Goal: Task Accomplishment & Management: Complete application form

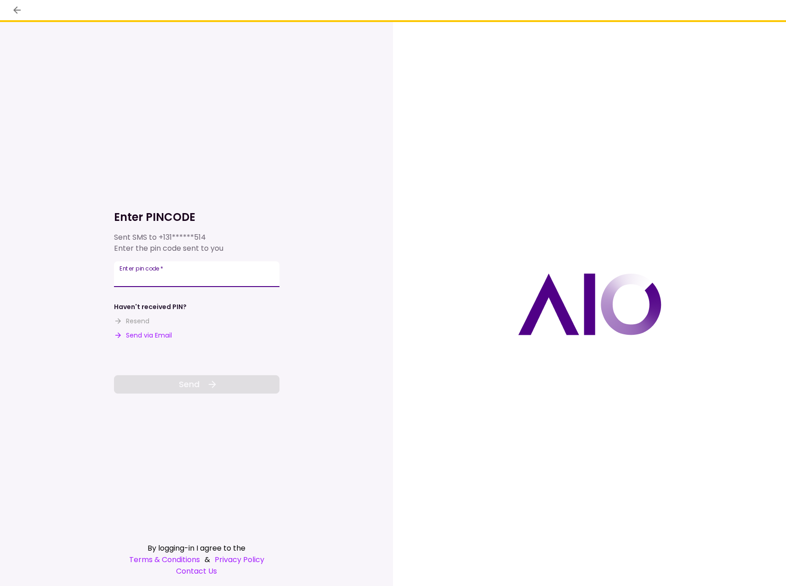
click at [156, 275] on input "Enter pin code   *" at bounding box center [196, 274] width 165 height 26
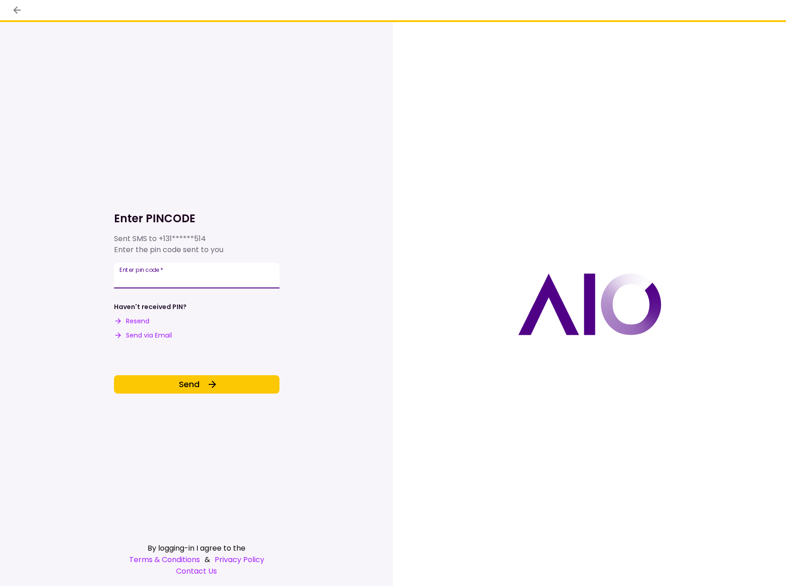
type input "******"
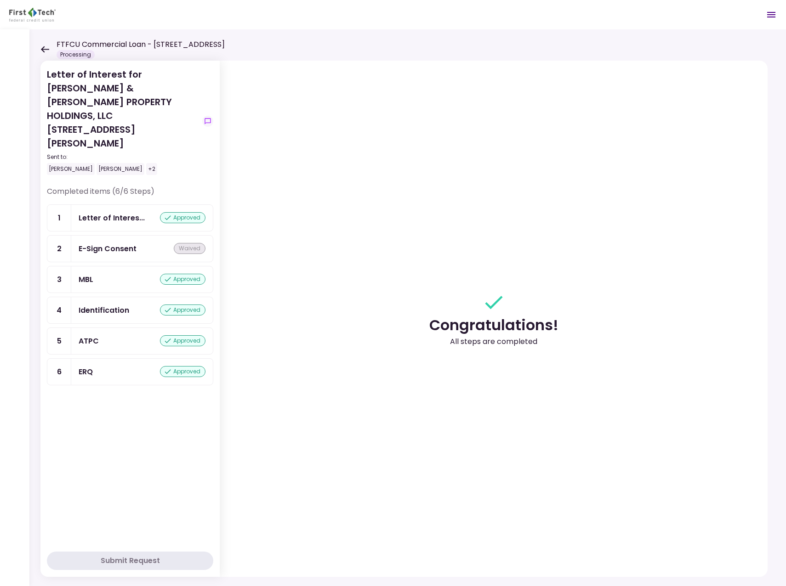
click at [44, 48] on icon at bounding box center [44, 49] width 9 height 7
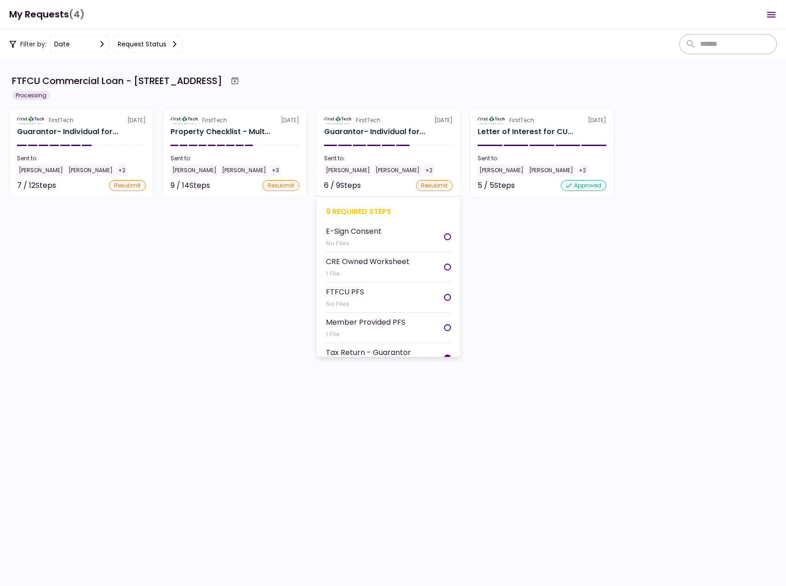
click at [333, 185] on div "6 / 9 Steps" at bounding box center [342, 185] width 37 height 11
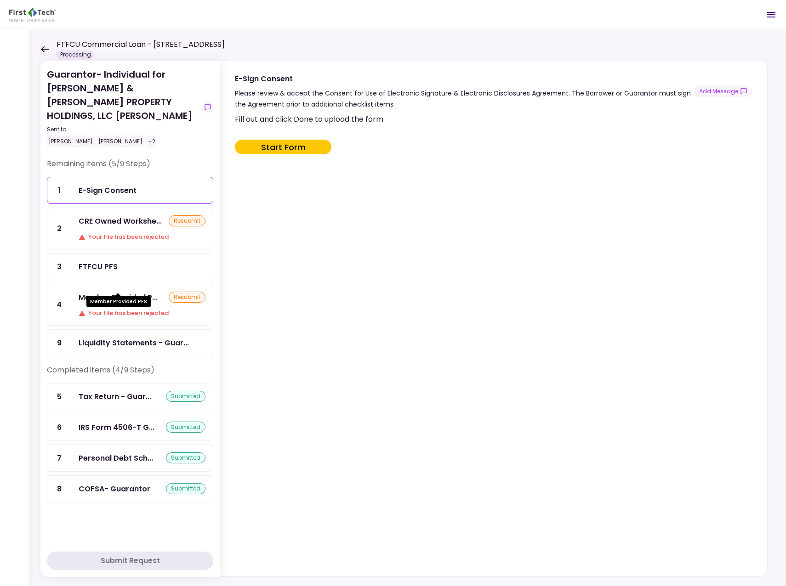
click at [128, 292] on div "Member Provided P..." at bounding box center [118, 297] width 79 height 11
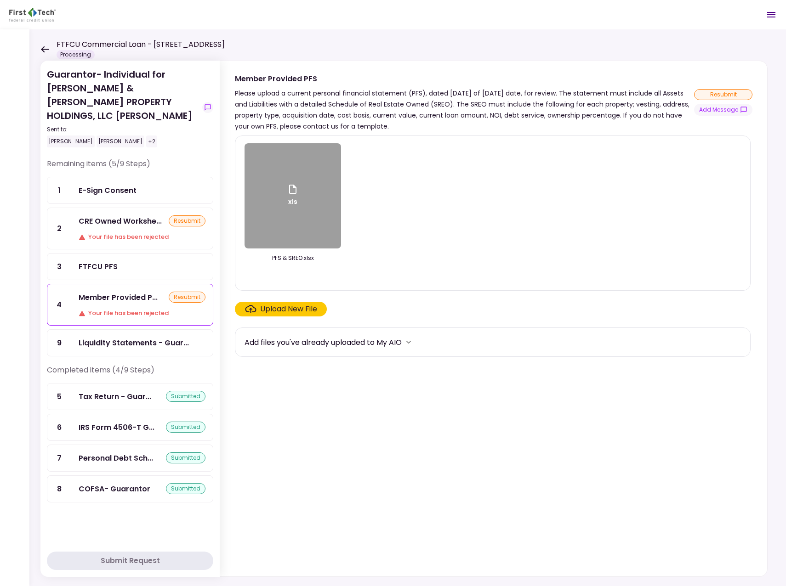
click at [46, 48] on icon at bounding box center [44, 49] width 9 height 7
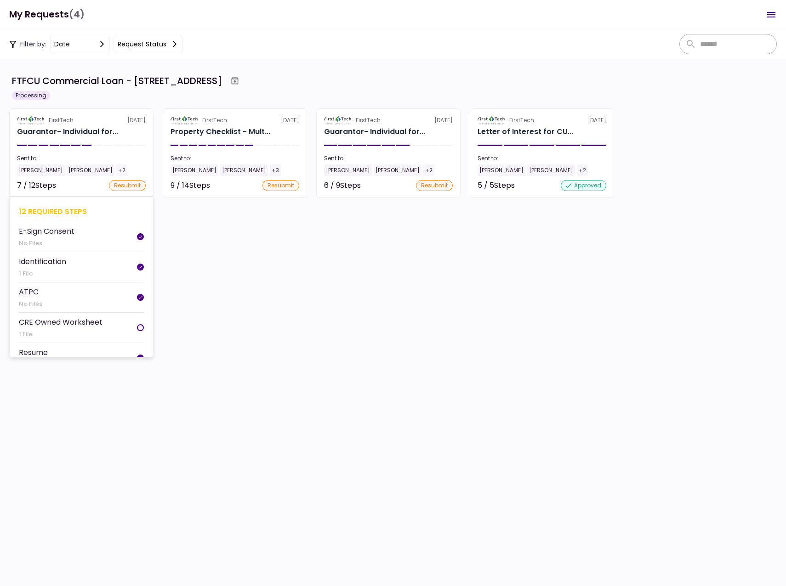
click at [24, 169] on div "[PERSON_NAME]" at bounding box center [41, 170] width 48 height 12
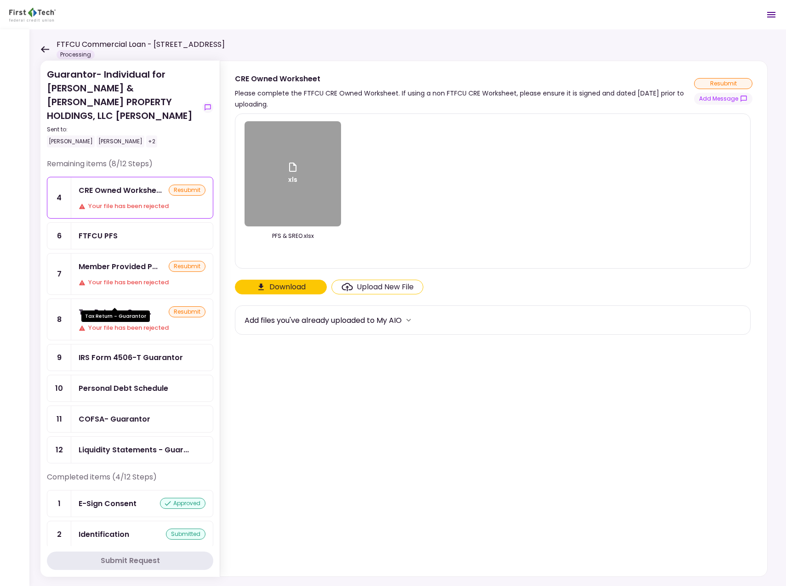
click at [124, 306] on div "Tax Return - Guar..." at bounding box center [115, 311] width 73 height 11
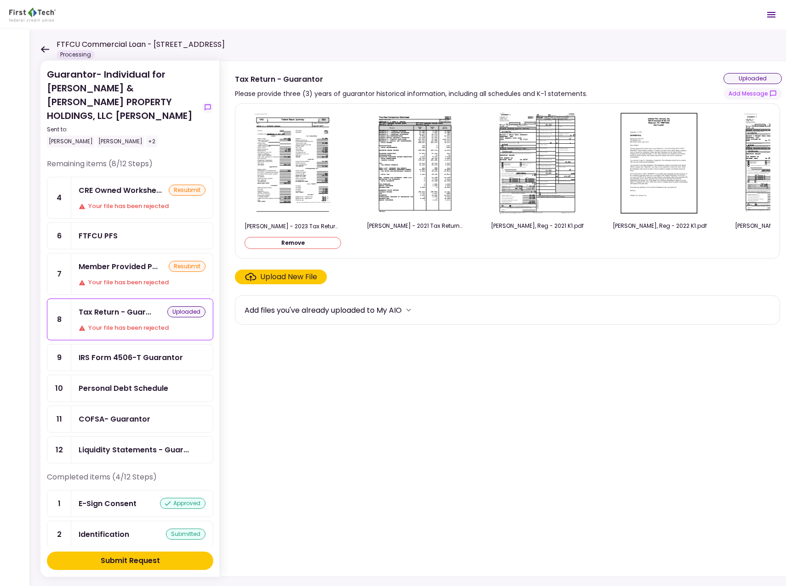
click at [126, 560] on div "Submit Request" at bounding box center [130, 560] width 59 height 11
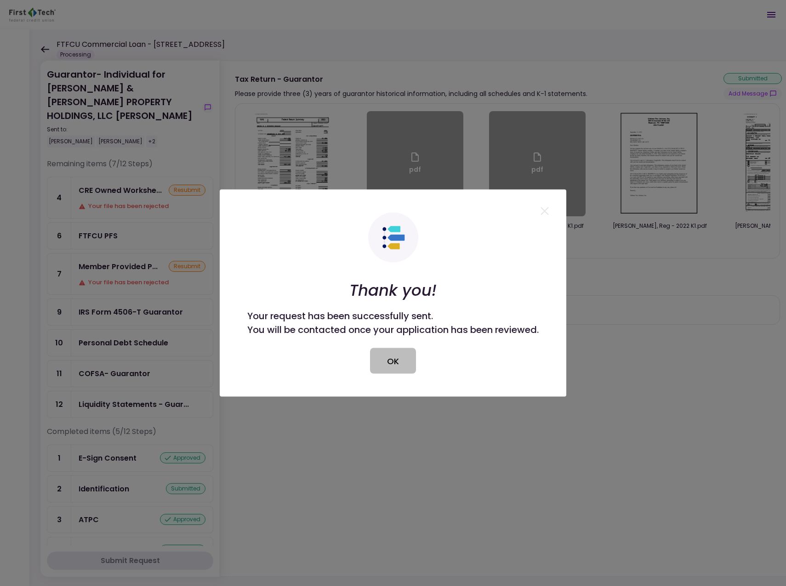
click at [399, 364] on button "OK" at bounding box center [393, 361] width 46 height 26
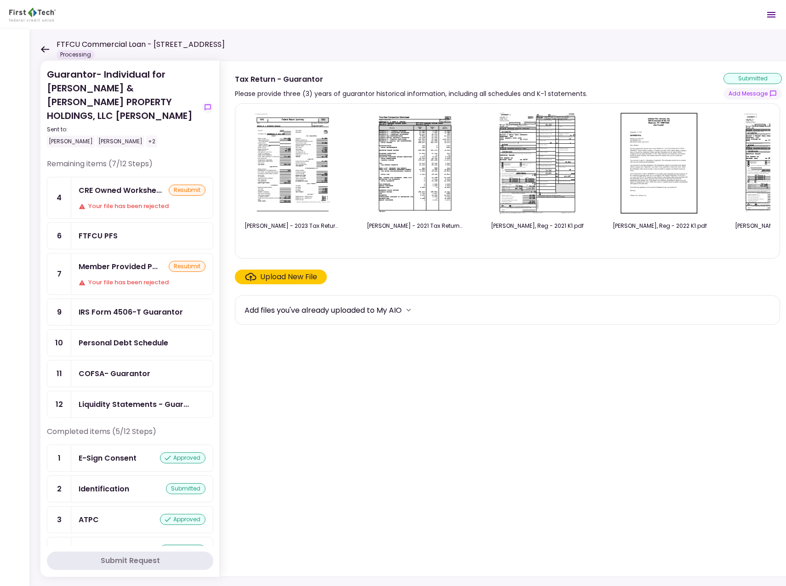
click at [332, 15] on header "FTFCU Commercial Loan - [STREET_ADDRESS] Processing 0 Messages New Message Conv…" at bounding box center [393, 14] width 786 height 29
click at [127, 185] on div "CRE Owned Workshe..." at bounding box center [120, 190] width 83 height 11
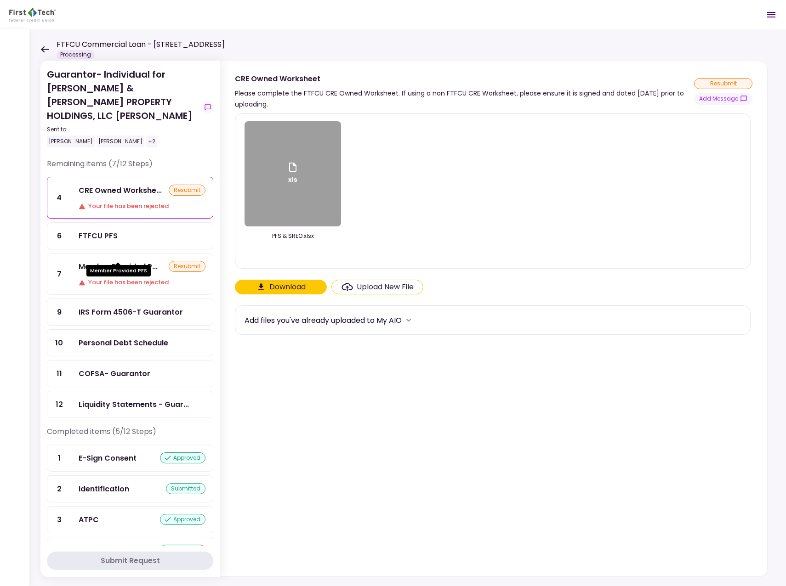
click at [117, 261] on div "Member Provided P..." at bounding box center [118, 266] width 79 height 11
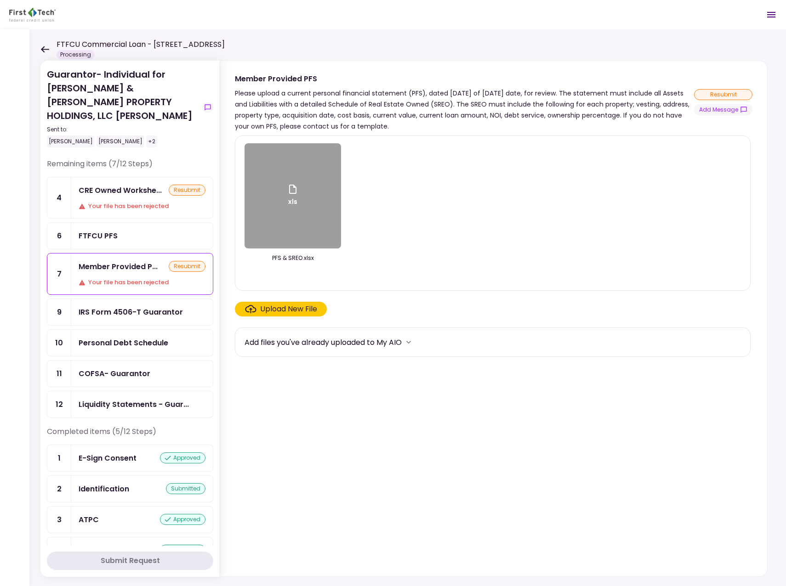
click at [110, 368] on div "COFSA- Guarantor" at bounding box center [115, 373] width 72 height 11
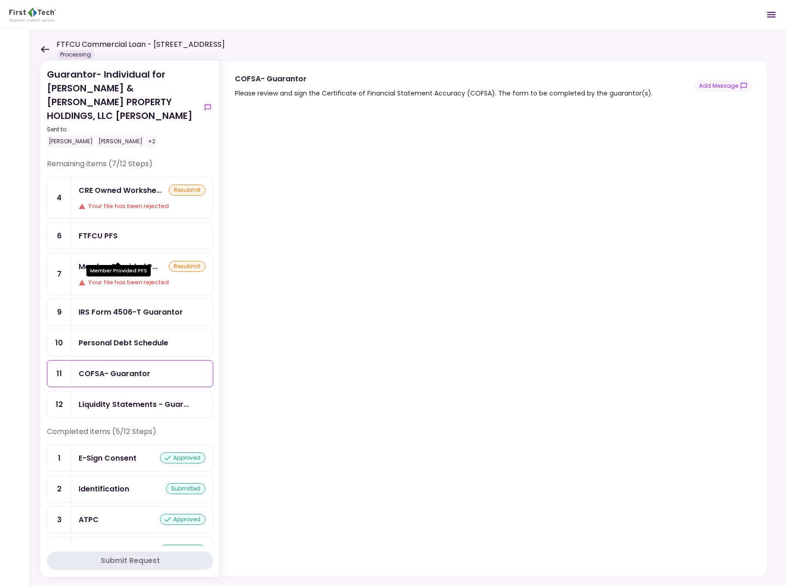
click at [135, 261] on div "Member Provided P..." at bounding box center [118, 266] width 79 height 11
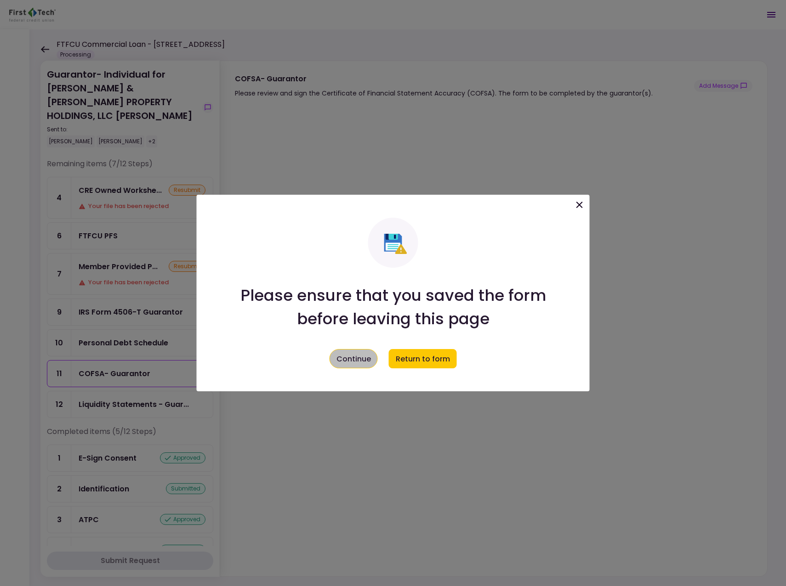
click at [351, 357] on button "Continue" at bounding box center [353, 358] width 48 height 19
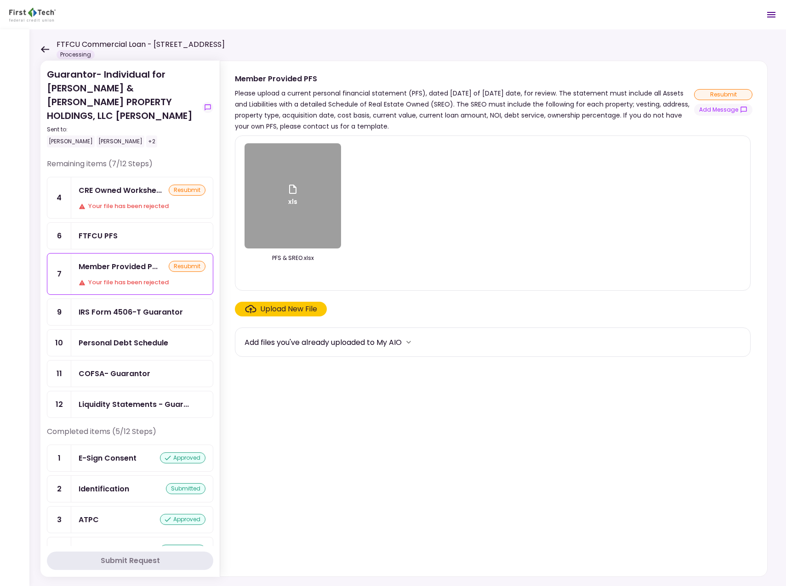
click at [302, 210] on div "xls" at bounding box center [292, 195] width 96 height 105
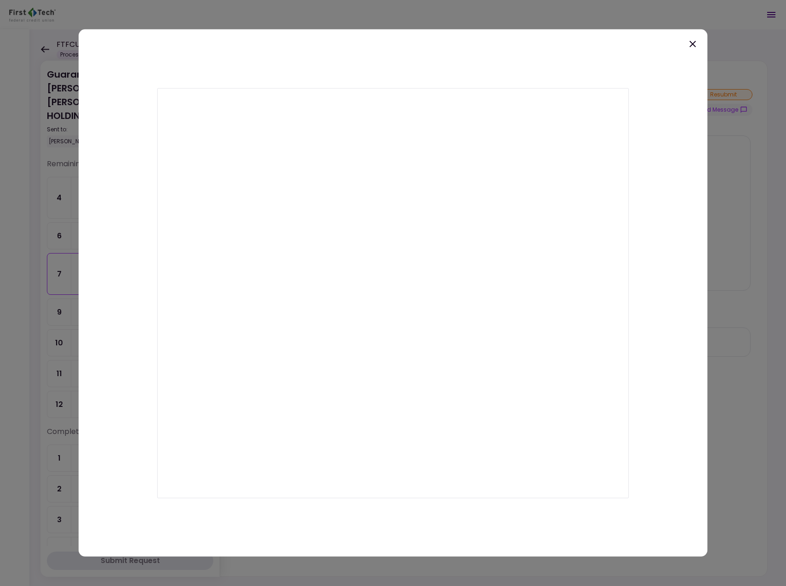
click at [693, 42] on icon at bounding box center [692, 44] width 11 height 11
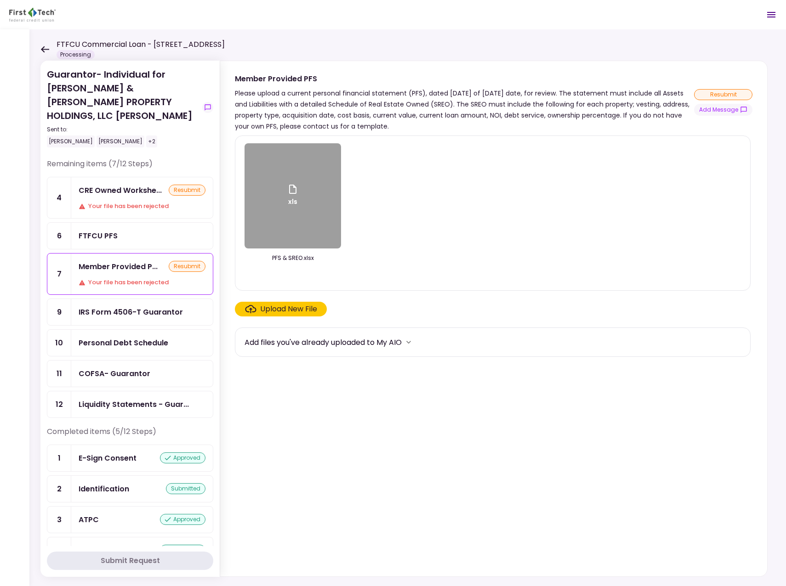
click at [113, 186] on div "CRE Owned Workshe... resubmit Your file has been rejected" at bounding box center [142, 197] width 142 height 41
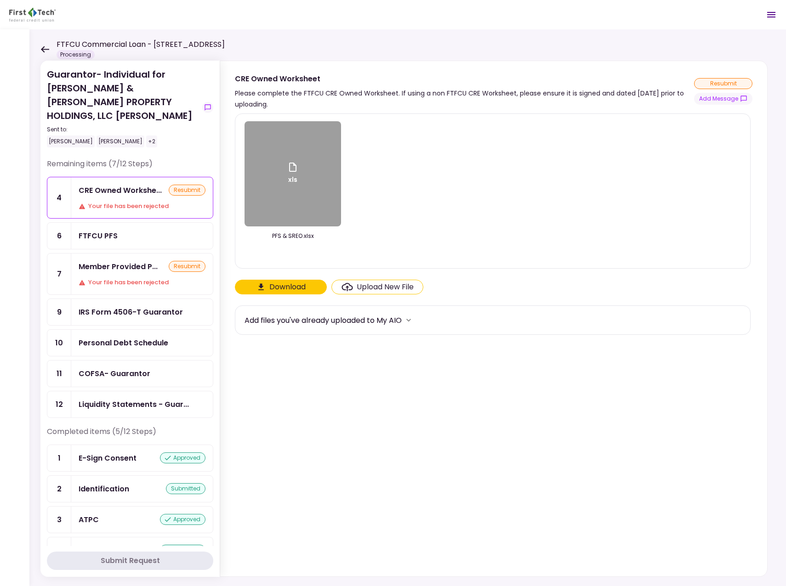
click at [295, 195] on div "xls" at bounding box center [292, 173] width 96 height 105
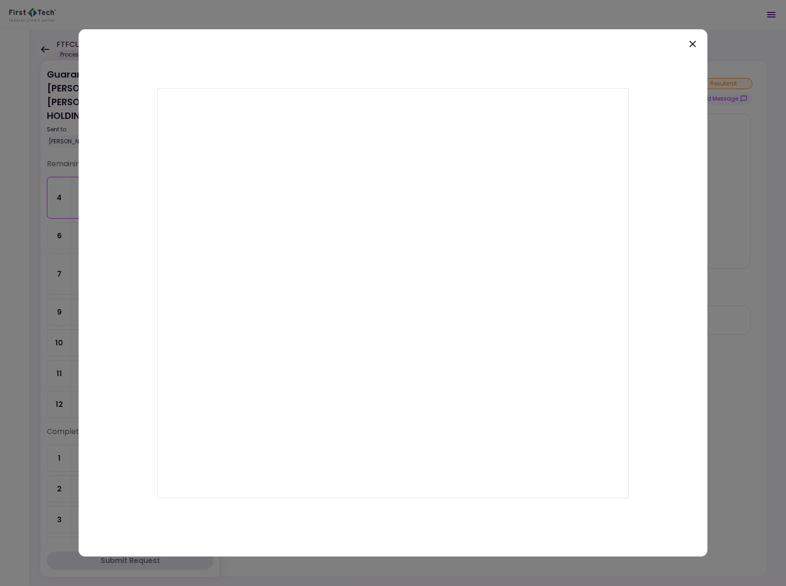
drag, startPoint x: 464, startPoint y: 79, endPoint x: 558, endPoint y: 51, distance: 97.7
click at [464, 79] on div at bounding box center [393, 292] width 629 height 527
click at [691, 44] on icon at bounding box center [692, 44] width 11 height 11
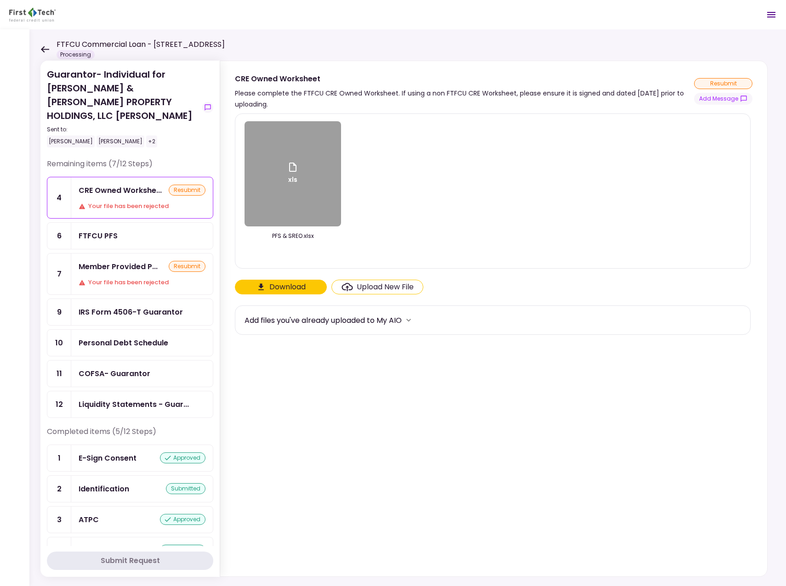
click at [46, 47] on icon at bounding box center [44, 49] width 9 height 7
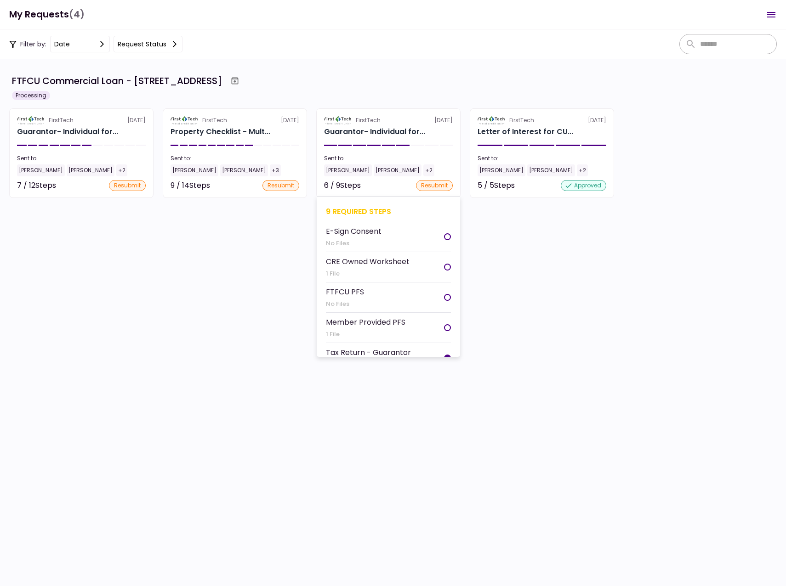
click at [333, 170] on div "[PERSON_NAME]" at bounding box center [348, 170] width 48 height 12
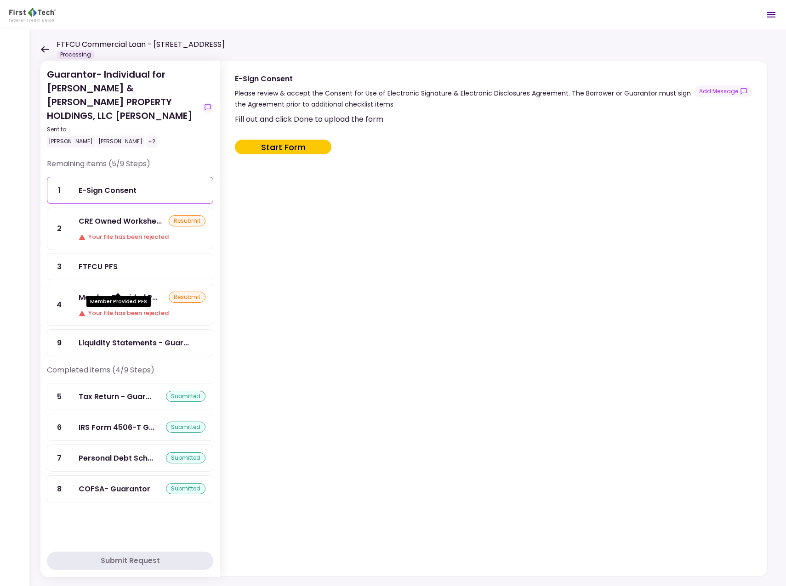
click at [132, 292] on div "Member Provided P..." at bounding box center [118, 297] width 79 height 11
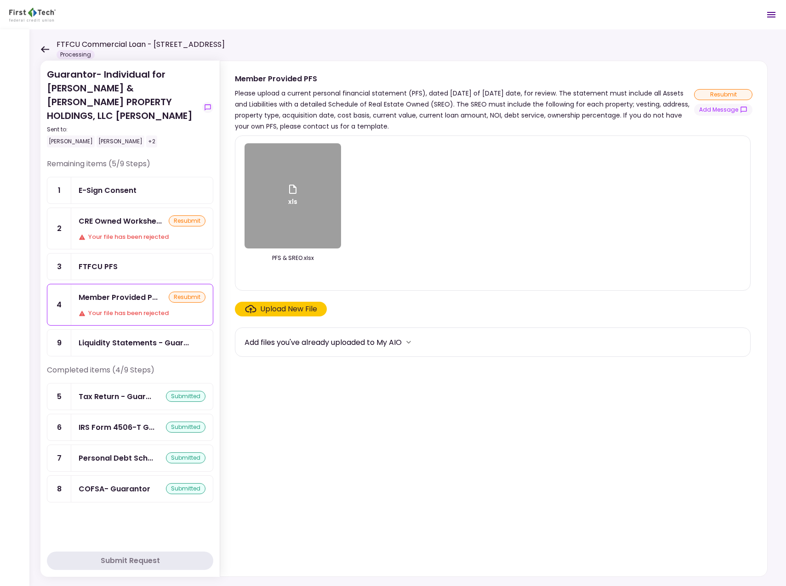
click at [269, 225] on div "xls" at bounding box center [292, 195] width 96 height 105
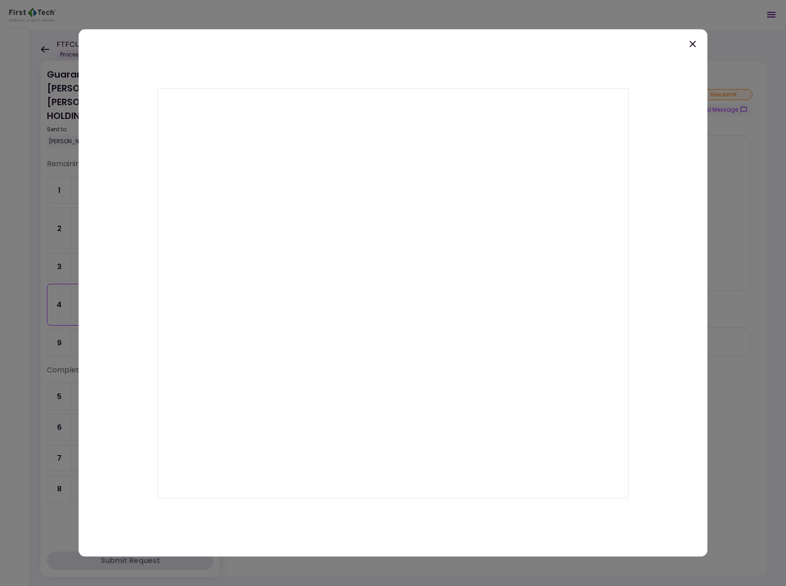
click at [694, 45] on icon at bounding box center [692, 44] width 11 height 11
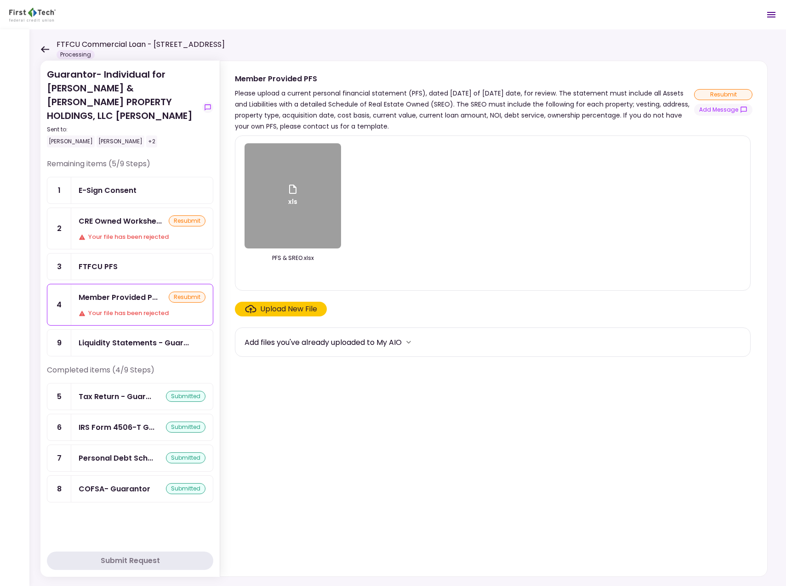
click at [127, 261] on div "FTFCU PFS" at bounding box center [142, 266] width 127 height 11
